Goal: Transaction & Acquisition: Purchase product/service

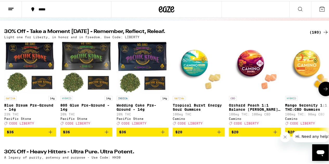
scroll to position [52, 0]
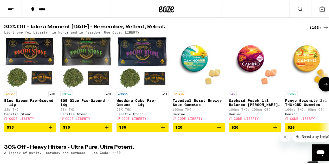
click at [321, 90] on button at bounding box center [325, 83] width 15 height 15
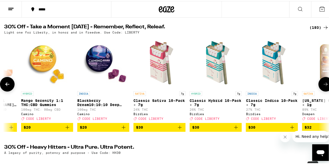
click at [321, 90] on button at bounding box center [325, 83] width 15 height 15
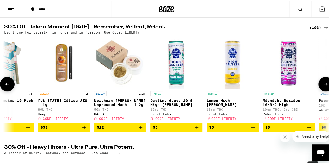
click at [321, 90] on button at bounding box center [325, 83] width 15 height 15
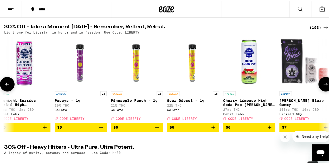
click at [321, 90] on button at bounding box center [325, 83] width 15 height 15
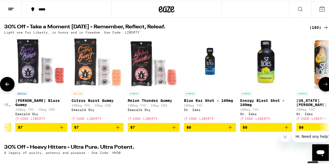
click at [321, 90] on button at bounding box center [325, 83] width 15 height 15
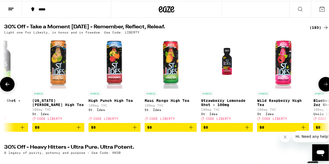
click at [320, 90] on button at bounding box center [325, 83] width 15 height 15
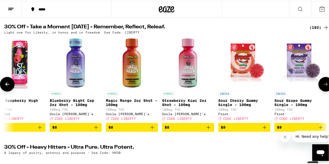
click at [320, 90] on button at bounding box center [325, 83] width 15 height 15
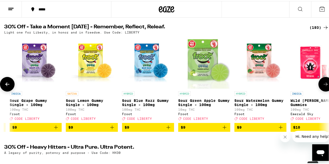
click at [320, 90] on button at bounding box center [325, 83] width 15 height 15
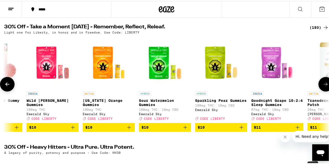
click at [320, 90] on button at bounding box center [325, 83] width 15 height 15
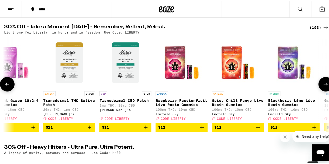
click at [319, 90] on button at bounding box center [325, 83] width 15 height 15
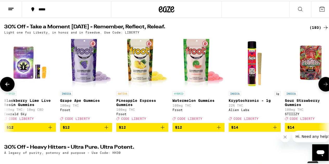
click at [319, 90] on button at bounding box center [325, 83] width 15 height 15
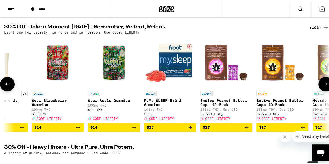
scroll to position [0, 2904]
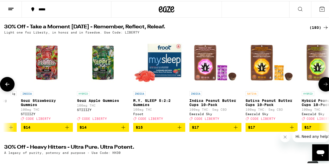
click at [319, 90] on button at bounding box center [325, 83] width 15 height 15
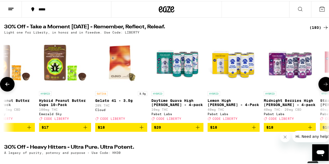
click at [318, 90] on button at bounding box center [325, 83] width 15 height 15
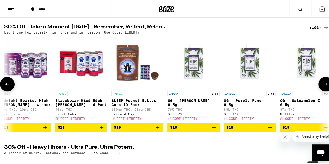
click at [318, 90] on button at bounding box center [325, 83] width 15 height 15
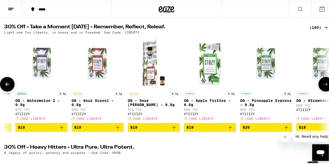
click at [318, 90] on button at bounding box center [325, 83] width 15 height 15
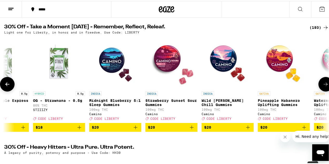
click at [318, 90] on button at bounding box center [325, 83] width 15 height 15
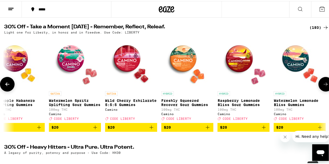
click at [318, 90] on button at bounding box center [325, 83] width 15 height 15
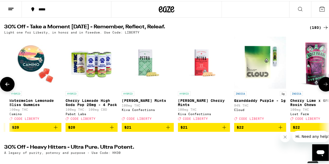
click at [318, 90] on button at bounding box center [325, 83] width 15 height 15
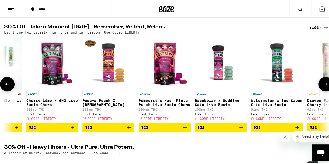
click at [318, 90] on button at bounding box center [325, 83] width 15 height 15
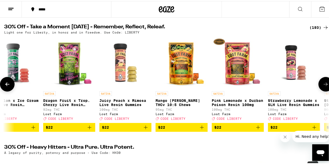
click at [318, 90] on button at bounding box center [325, 83] width 15 height 15
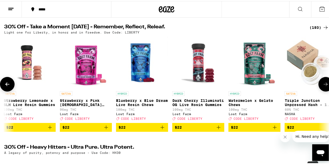
click at [318, 90] on button at bounding box center [325, 83] width 15 height 15
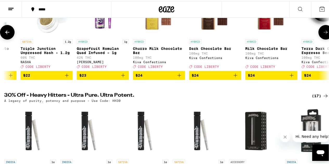
scroll to position [26, 0]
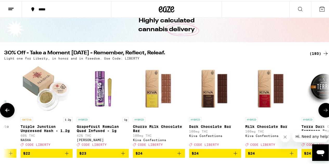
click at [322, 112] on icon at bounding box center [325, 109] width 6 height 6
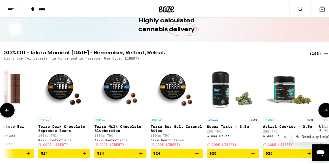
click at [324, 111] on icon at bounding box center [326, 109] width 4 height 4
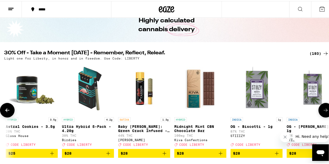
click at [324, 111] on icon at bounding box center [326, 109] width 4 height 4
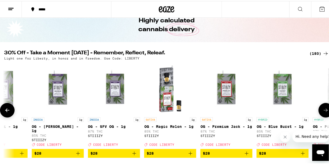
click at [322, 112] on icon at bounding box center [325, 109] width 6 height 6
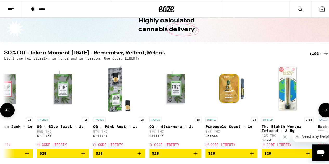
click at [322, 112] on icon at bounding box center [325, 109] width 6 height 6
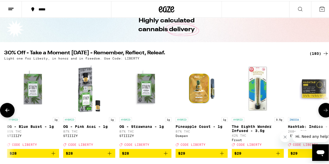
click at [322, 112] on icon at bounding box center [325, 109] width 6 height 6
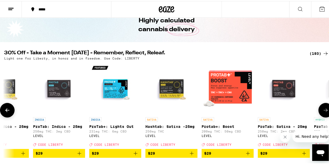
click at [322, 112] on icon at bounding box center [325, 109] width 6 height 6
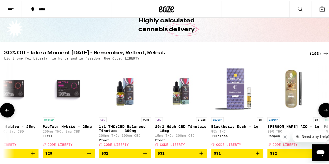
click at [322, 111] on icon at bounding box center [325, 109] width 6 height 6
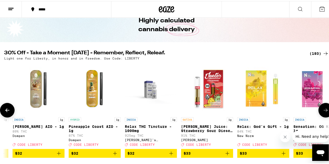
click at [322, 111] on icon at bounding box center [325, 109] width 6 height 6
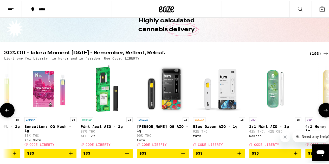
click at [322, 111] on icon at bounding box center [325, 109] width 6 height 6
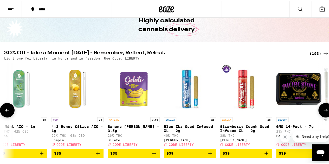
click at [322, 111] on icon at bounding box center [325, 109] width 6 height 6
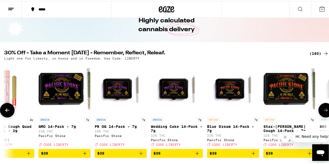
click at [322, 111] on icon at bounding box center [325, 109] width 6 height 6
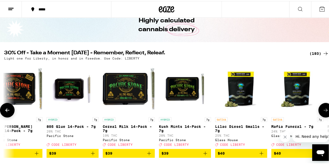
click at [322, 111] on icon at bounding box center [325, 109] width 6 height 6
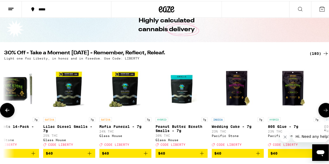
click at [322, 111] on icon at bounding box center [325, 109] width 6 height 6
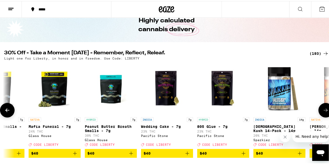
click at [322, 111] on icon at bounding box center [325, 109] width 6 height 6
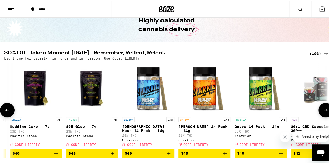
click at [322, 111] on icon at bounding box center [325, 109] width 6 height 6
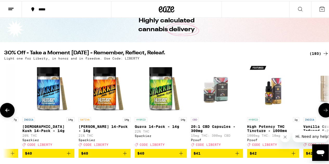
click at [322, 111] on icon at bounding box center [325, 109] width 6 height 6
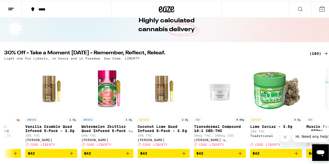
scroll to position [0, 9192]
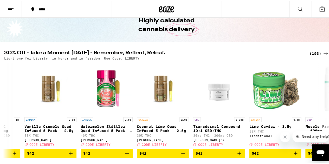
click at [297, 8] on icon at bounding box center [300, 8] width 6 height 6
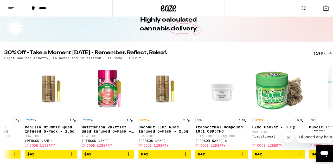
scroll to position [0, 0]
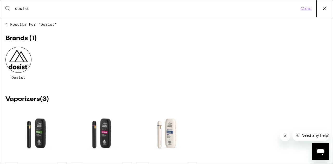
type input "dosist"
